Goal: Task Accomplishment & Management: Use online tool/utility

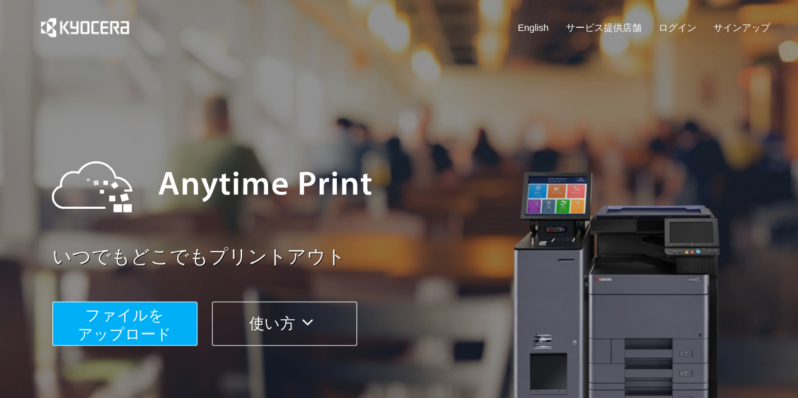
click at [126, 323] on span "ファイルを ​​アップロード" at bounding box center [125, 325] width 94 height 36
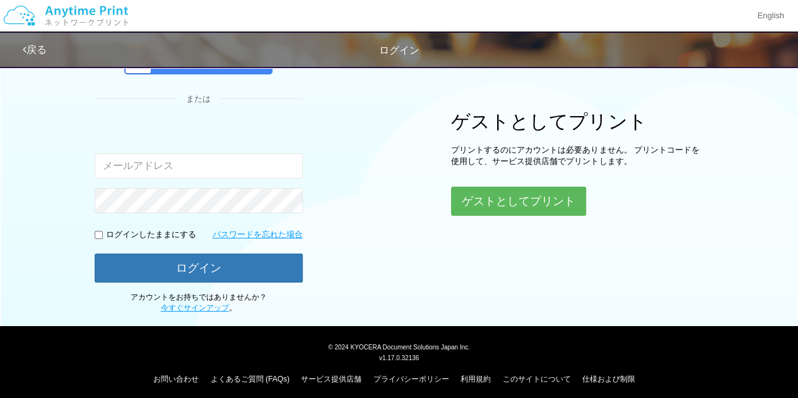
scroll to position [63, 0]
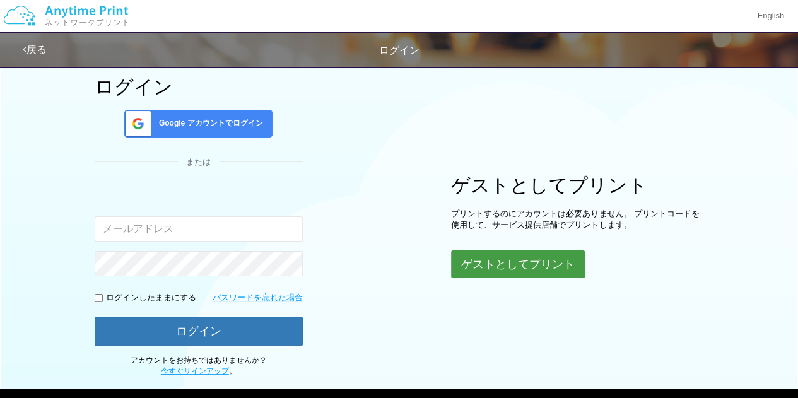
click at [525, 270] on button "ゲストとしてプリント" at bounding box center [518, 265] width 134 height 28
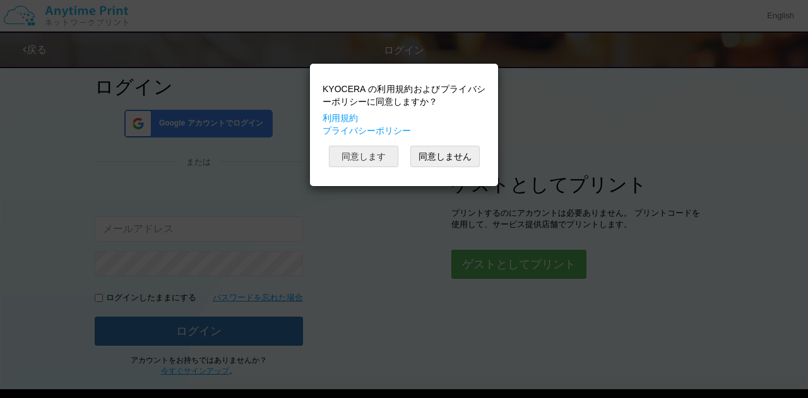
click at [357, 157] on button "同意します" at bounding box center [363, 156] width 69 height 21
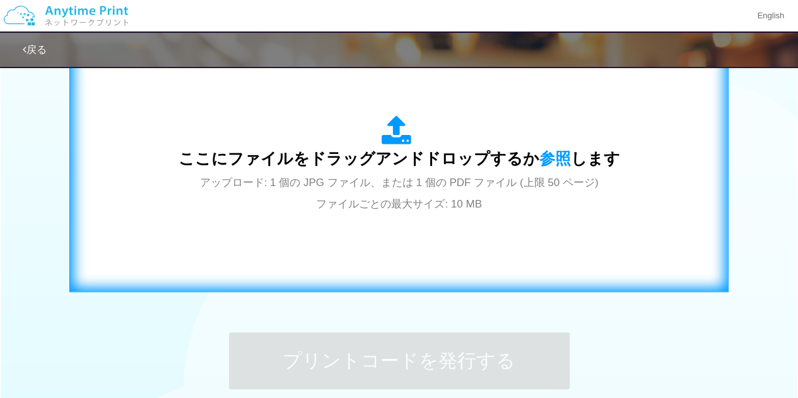
scroll to position [379, 0]
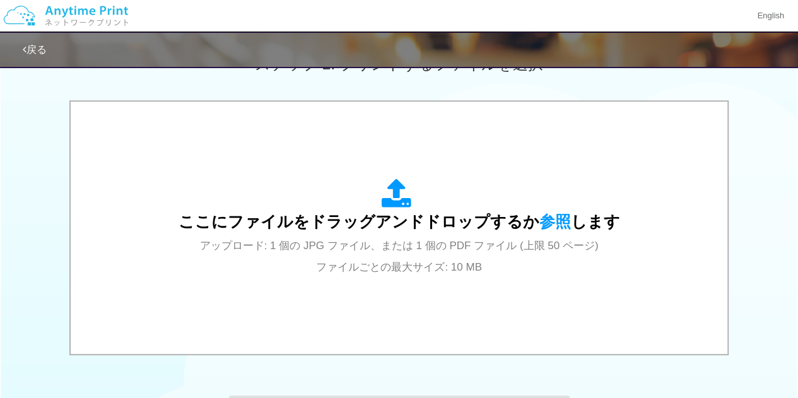
drag, startPoint x: 612, startPoint y: 150, endPoint x: 664, endPoint y: 80, distance: 87.1
click at [664, 80] on div "ステップ 2: プリントするファイルを選択" at bounding box center [399, 64] width 798 height 72
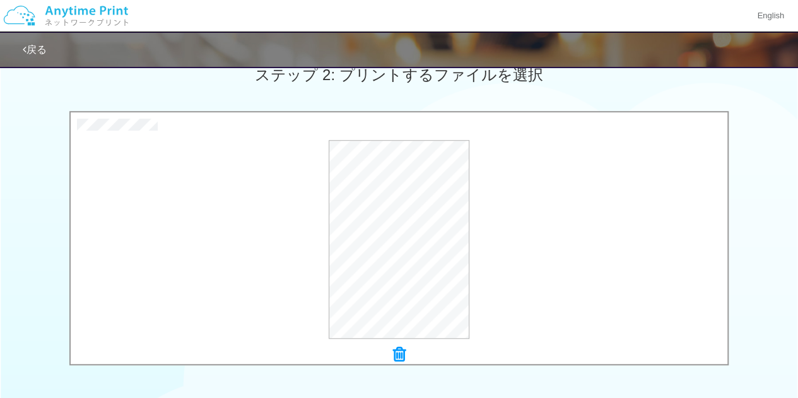
scroll to position [505, 0]
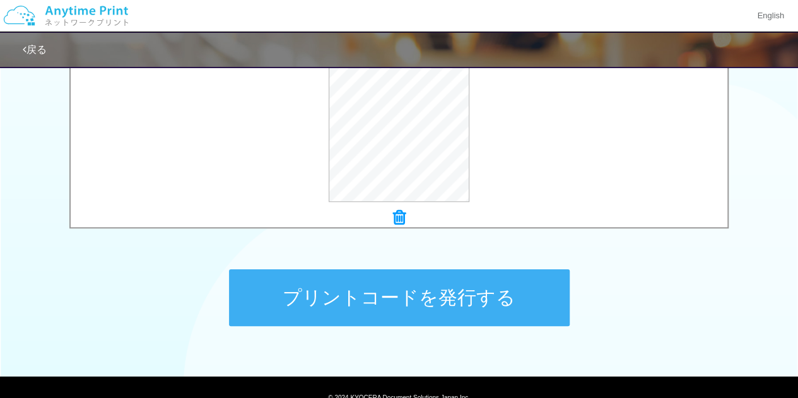
click at [418, 304] on button "プリントコードを発行する" at bounding box center [399, 298] width 341 height 57
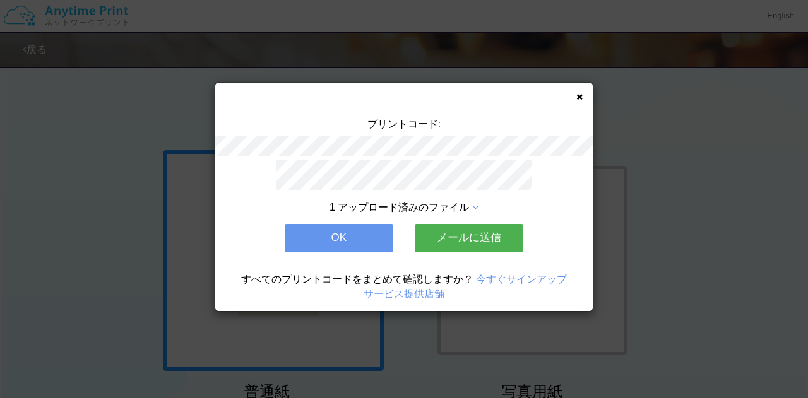
click at [481, 235] on button "メールに送信" at bounding box center [469, 238] width 109 height 28
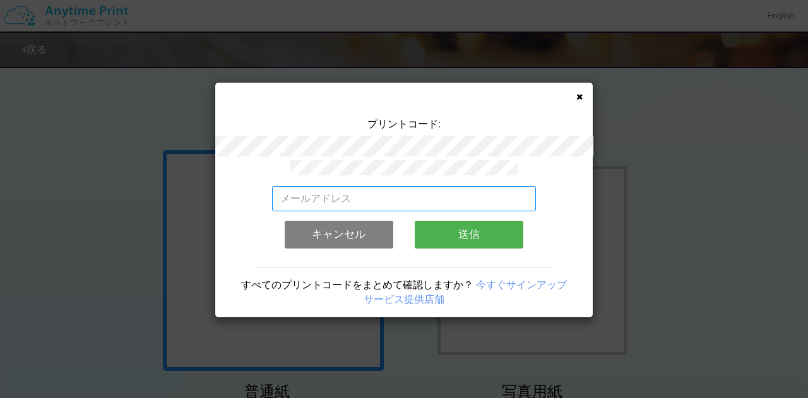
click at [290, 194] on input "email" at bounding box center [404, 198] width 264 height 25
type input "[EMAIL_ADDRESS][DOMAIN_NAME]"
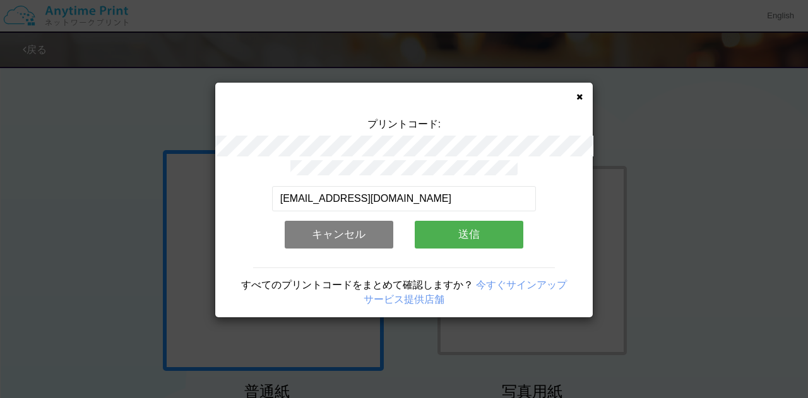
click at [463, 228] on button "送信" at bounding box center [469, 235] width 109 height 28
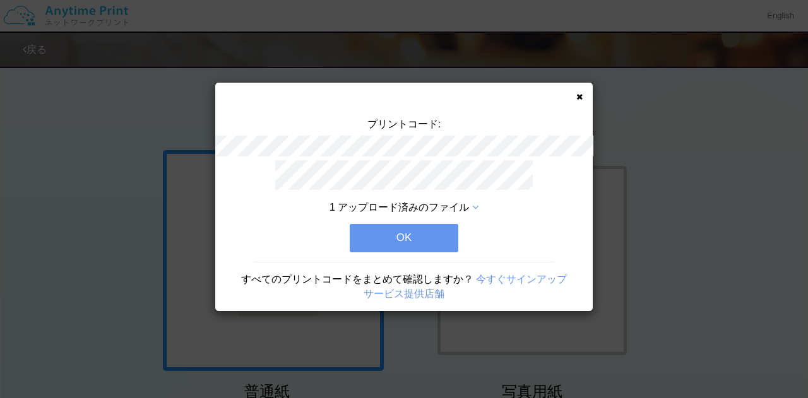
click at [398, 239] on button "OK" at bounding box center [404, 238] width 109 height 28
